Goal: Task Accomplishment & Management: Manage account settings

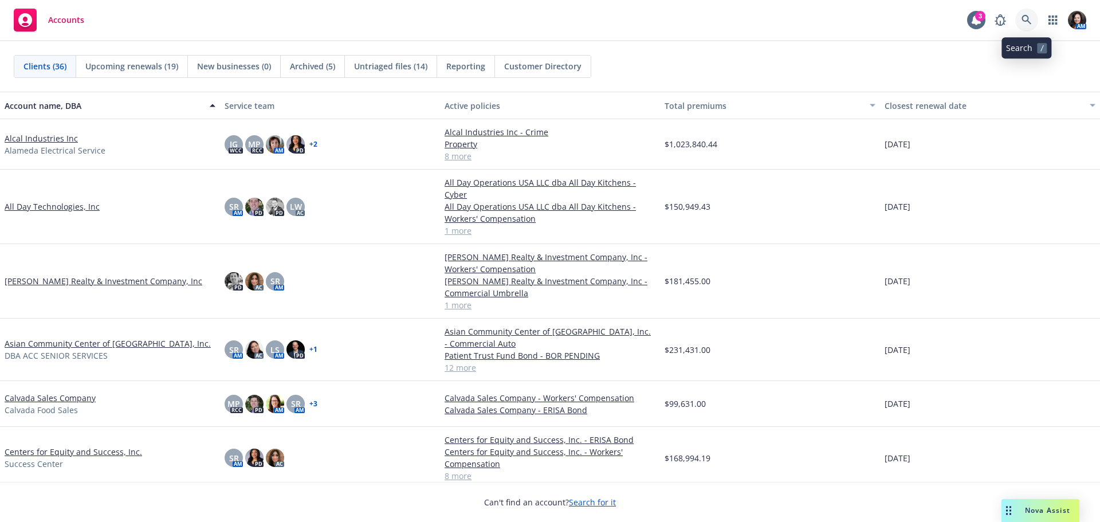
click at [1016, 21] on link at bounding box center [1027, 20] width 23 height 23
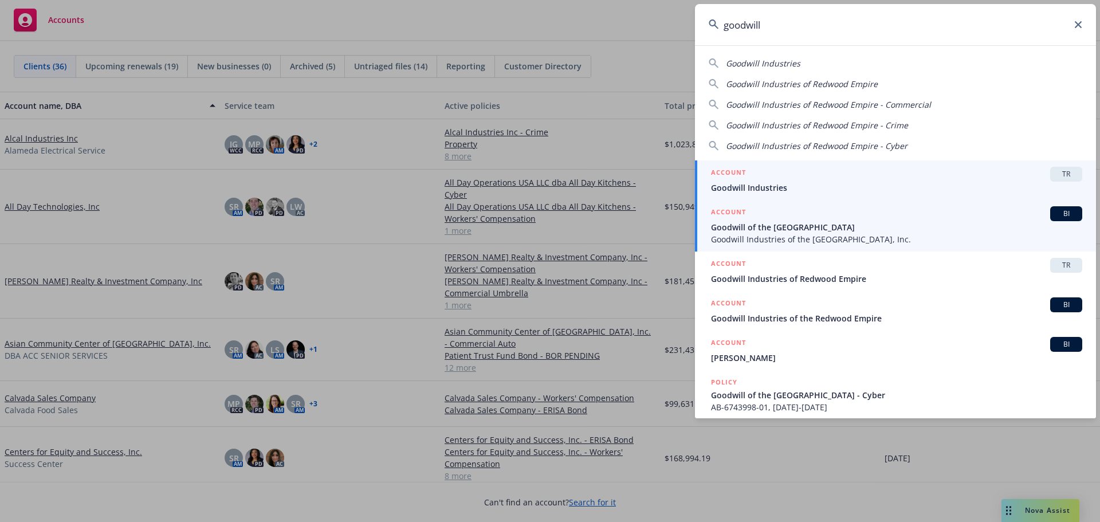
type input "goodwill"
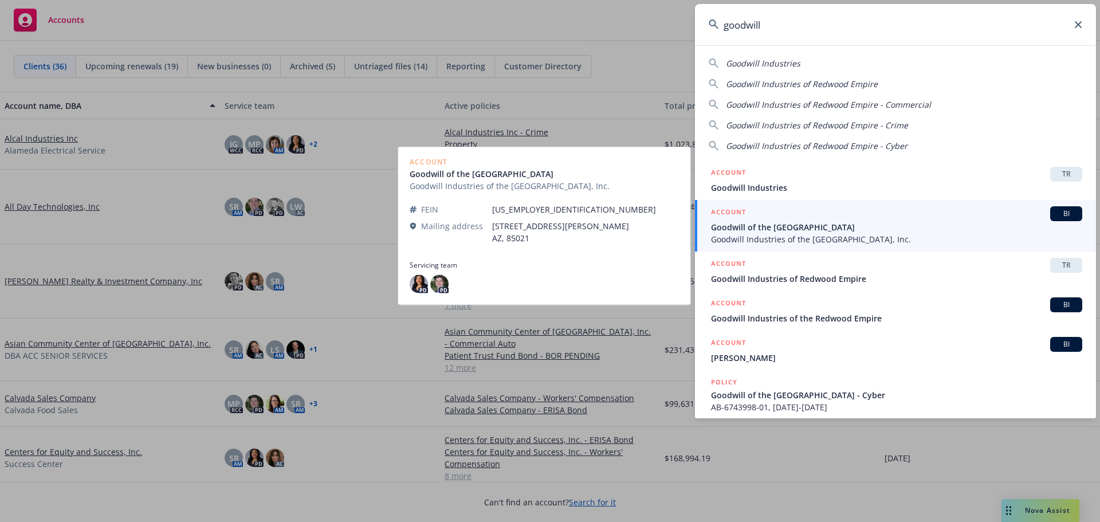
click at [814, 235] on span "Goodwill Industries of the [GEOGRAPHIC_DATA], Inc." at bounding box center [896, 239] width 371 height 12
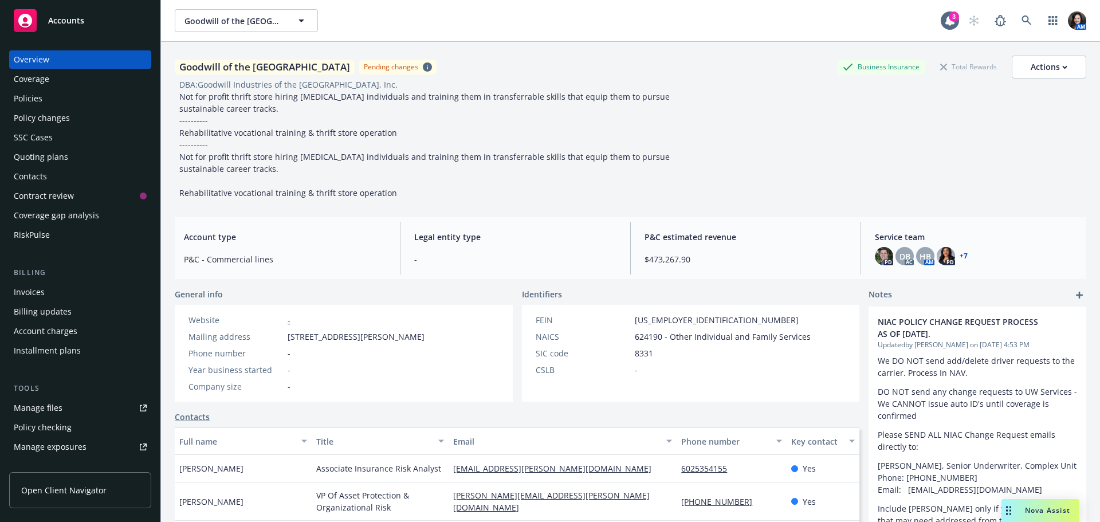
scroll to position [57, 0]
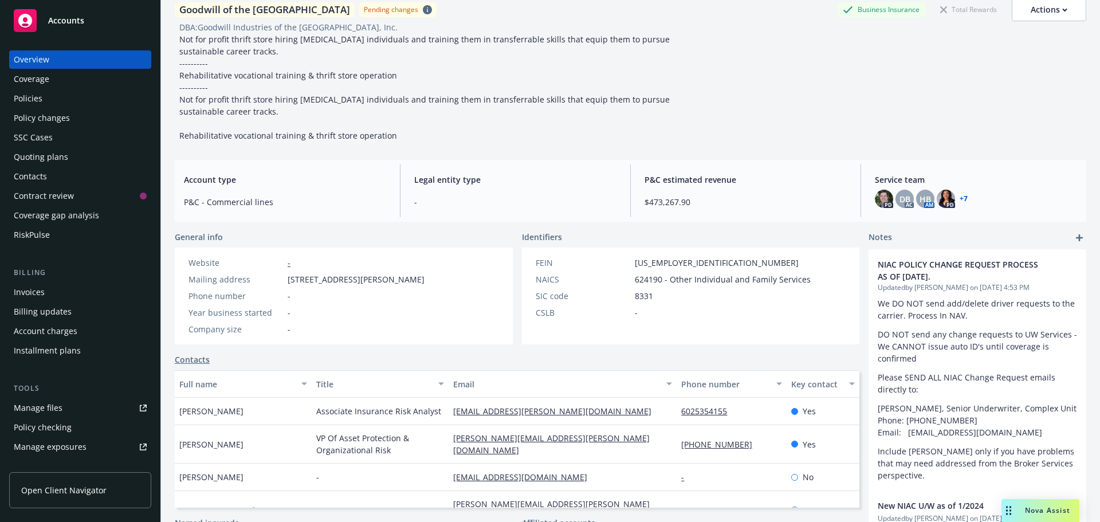
click at [49, 91] on div "Policies" at bounding box center [80, 98] width 133 height 18
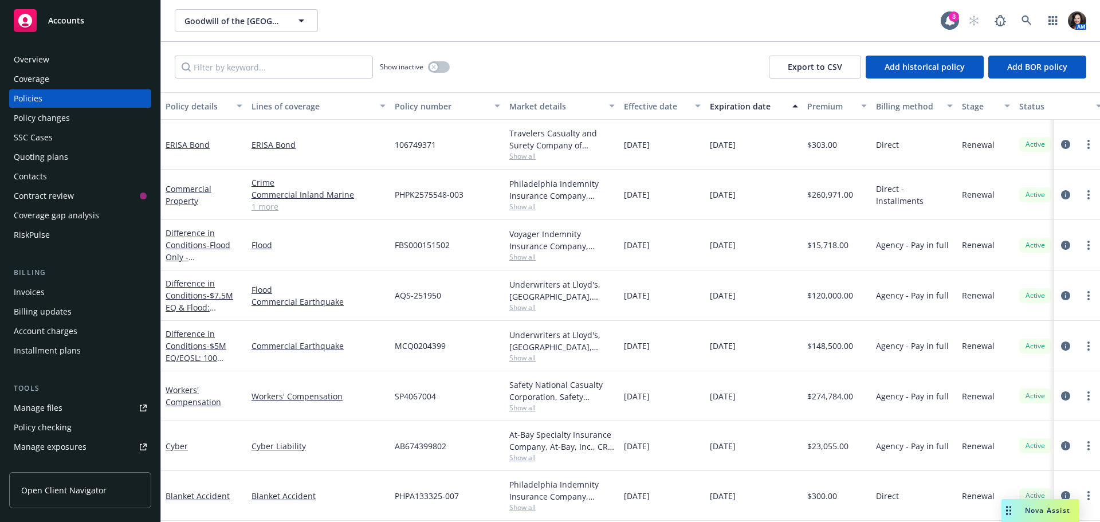
click at [44, 113] on div "Policy changes" at bounding box center [42, 118] width 56 height 18
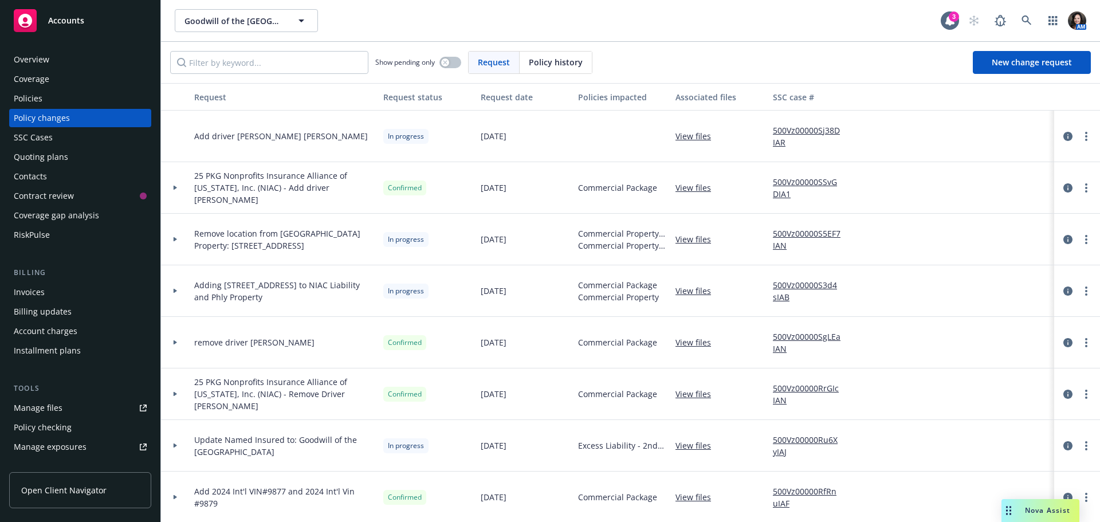
click at [62, 402] on link "Manage files" at bounding box center [80, 408] width 142 height 18
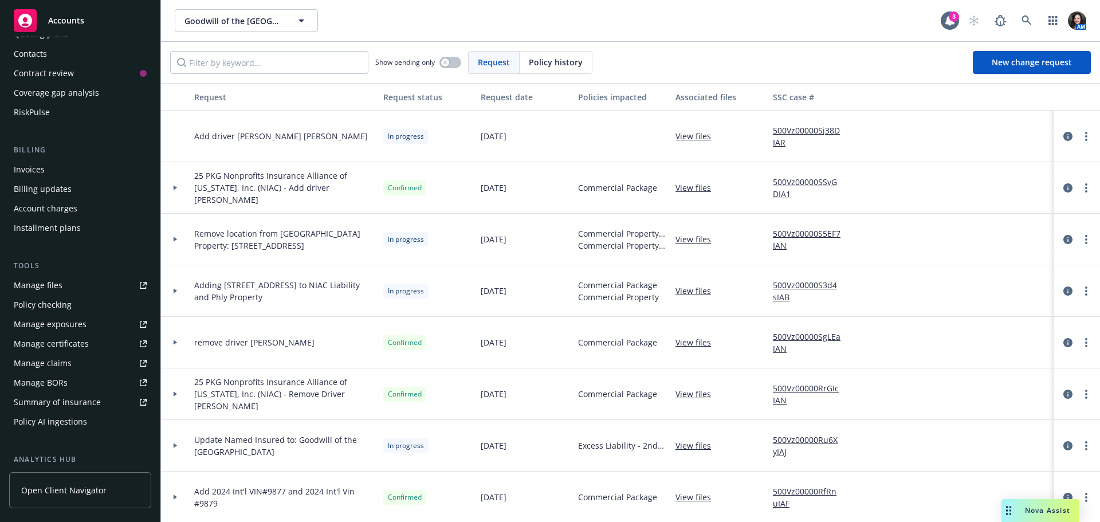
scroll to position [172, 0]
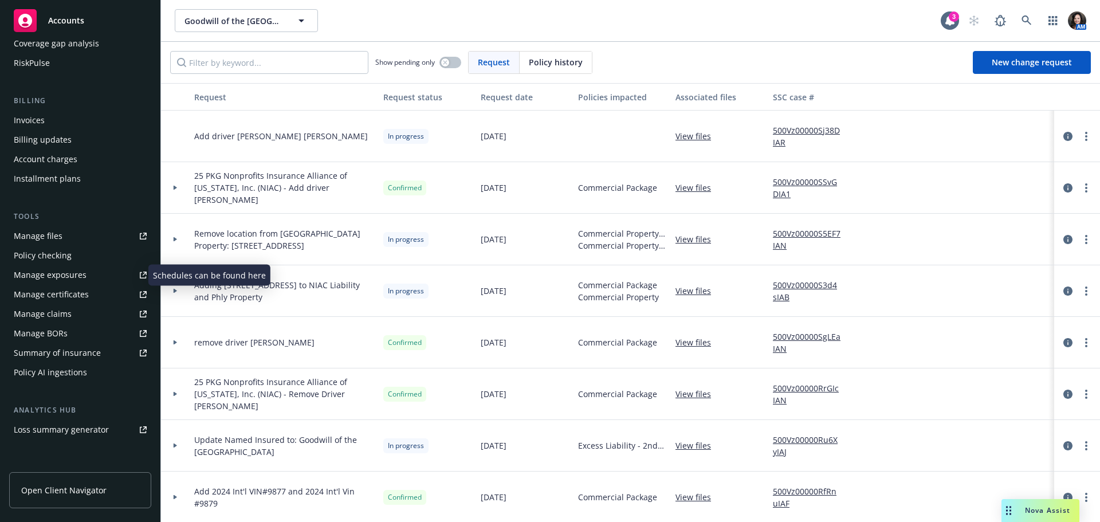
click at [62, 268] on div "Manage exposures" at bounding box center [50, 275] width 73 height 18
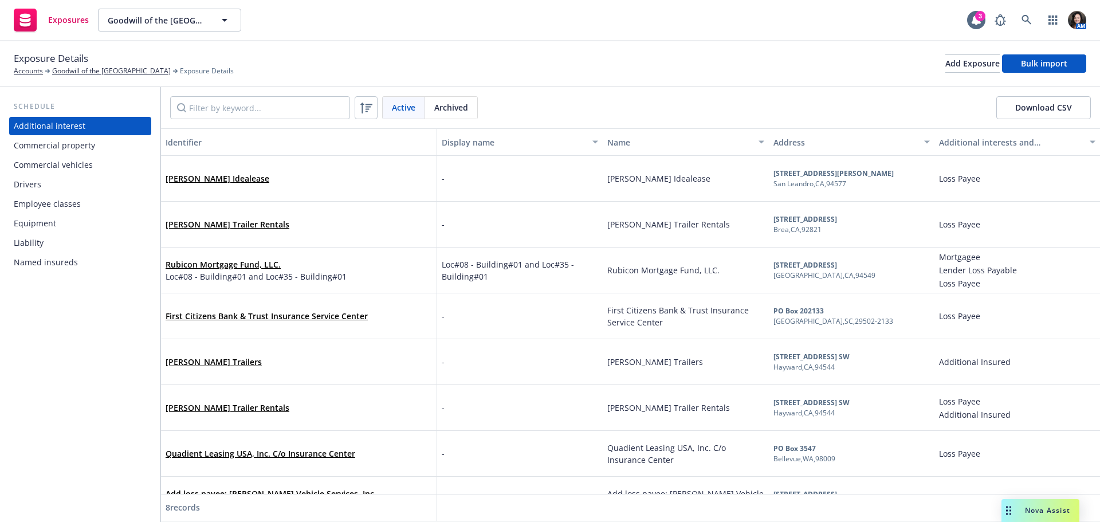
click at [57, 188] on div "Drivers" at bounding box center [80, 184] width 133 height 18
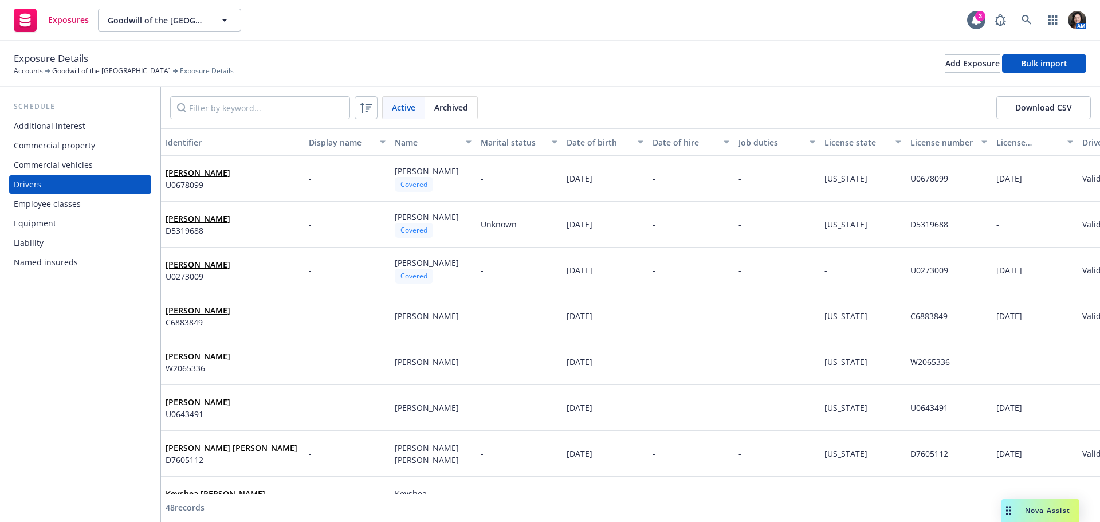
click at [266, 122] on div "Active Archived Download CSV" at bounding box center [630, 107] width 939 height 41
click at [267, 107] on input "Filter by keyword..." at bounding box center [260, 107] width 180 height 23
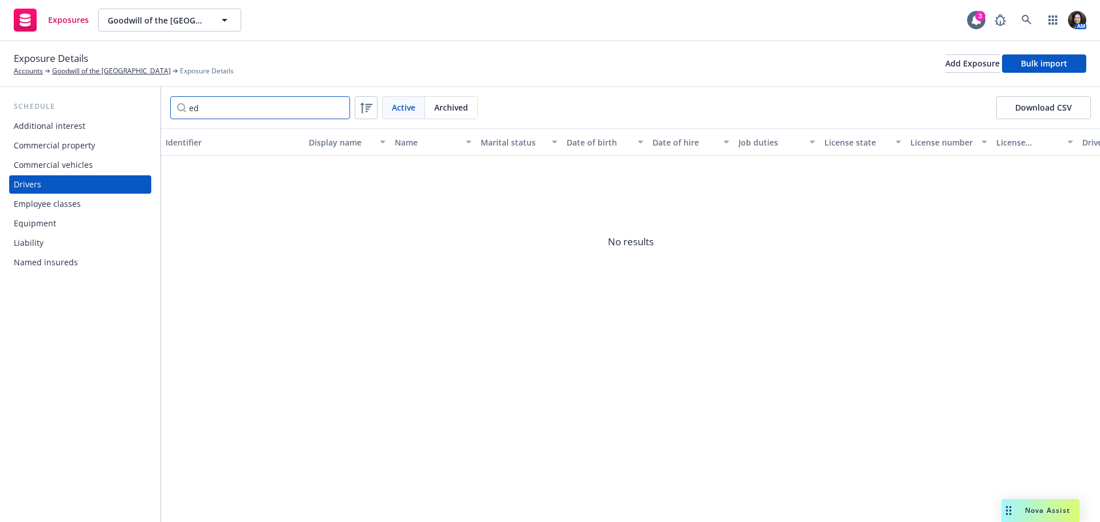
type input "e"
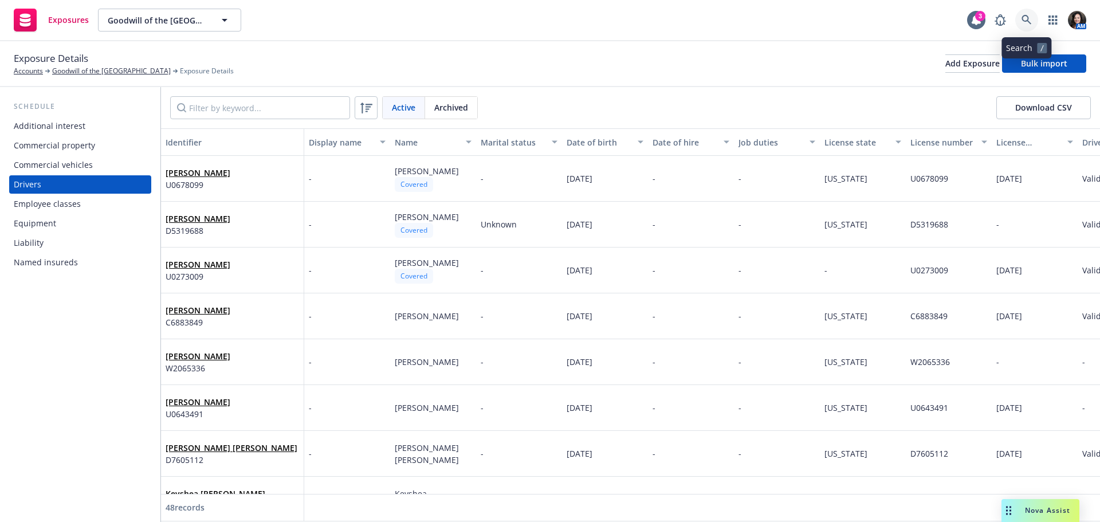
click at [1030, 15] on icon at bounding box center [1027, 20] width 10 height 10
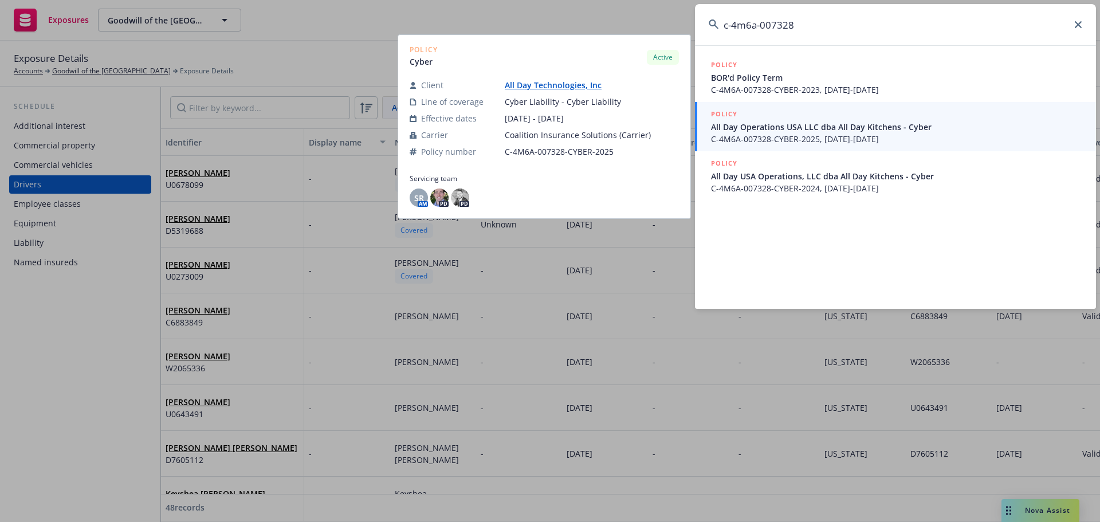
type input "c-4m6a-007328"
click at [848, 134] on span "C-4M6A-007328-CYBER-2025, 01/01/2025-01/01/2026" at bounding box center [896, 139] width 371 height 12
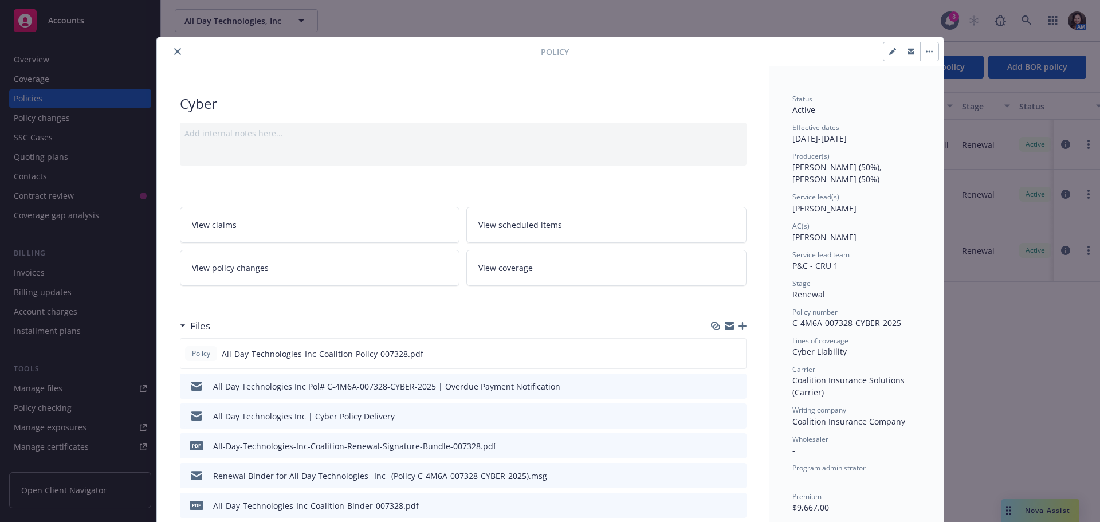
click at [177, 49] on button "close" at bounding box center [178, 52] width 14 height 14
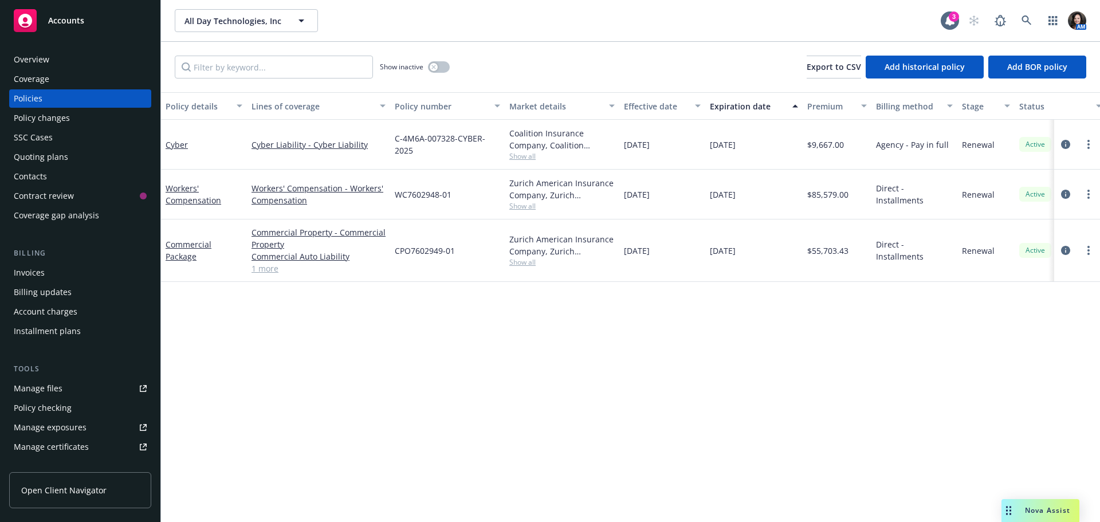
click at [36, 19] on rect at bounding box center [25, 20] width 23 height 23
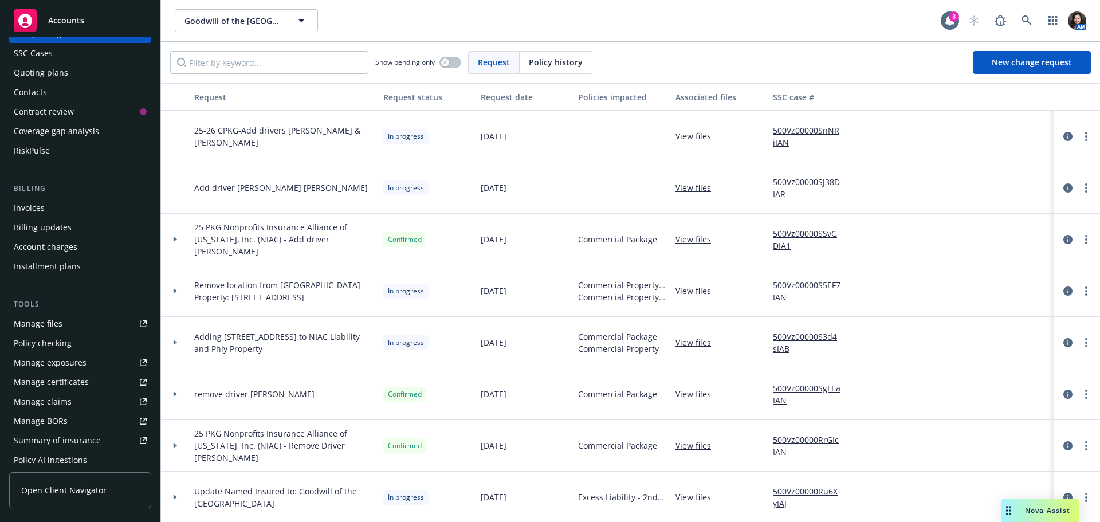
scroll to position [115, 0]
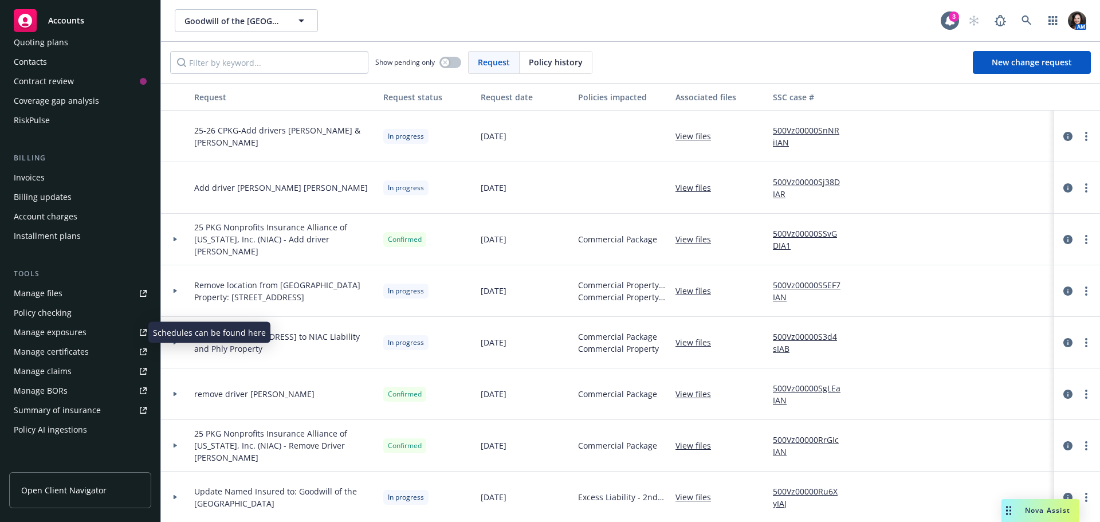
click at [68, 331] on div "Manage exposures" at bounding box center [50, 332] width 73 height 18
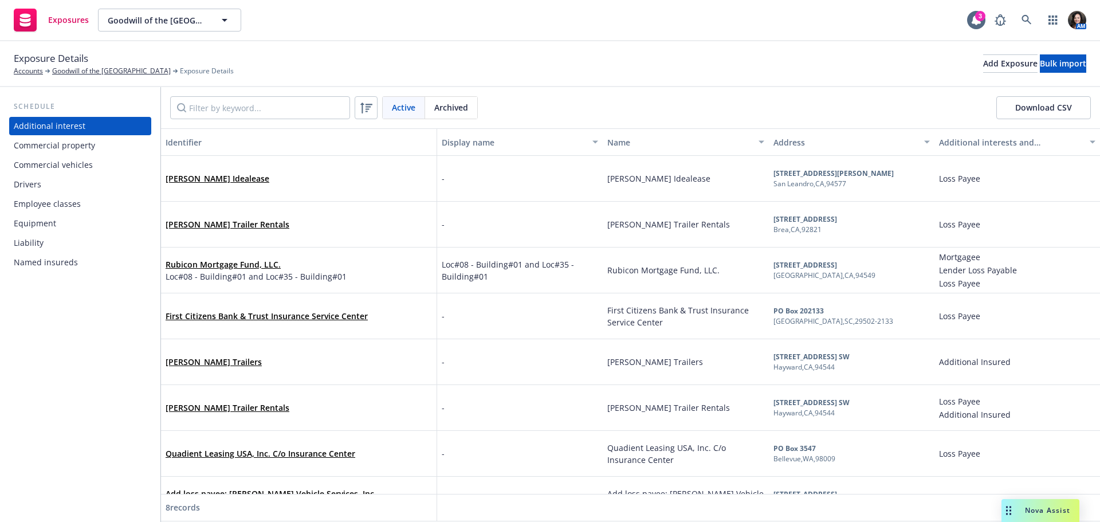
click at [44, 182] on div "Drivers" at bounding box center [80, 184] width 133 height 18
